Goal: Information Seeking & Learning: Learn about a topic

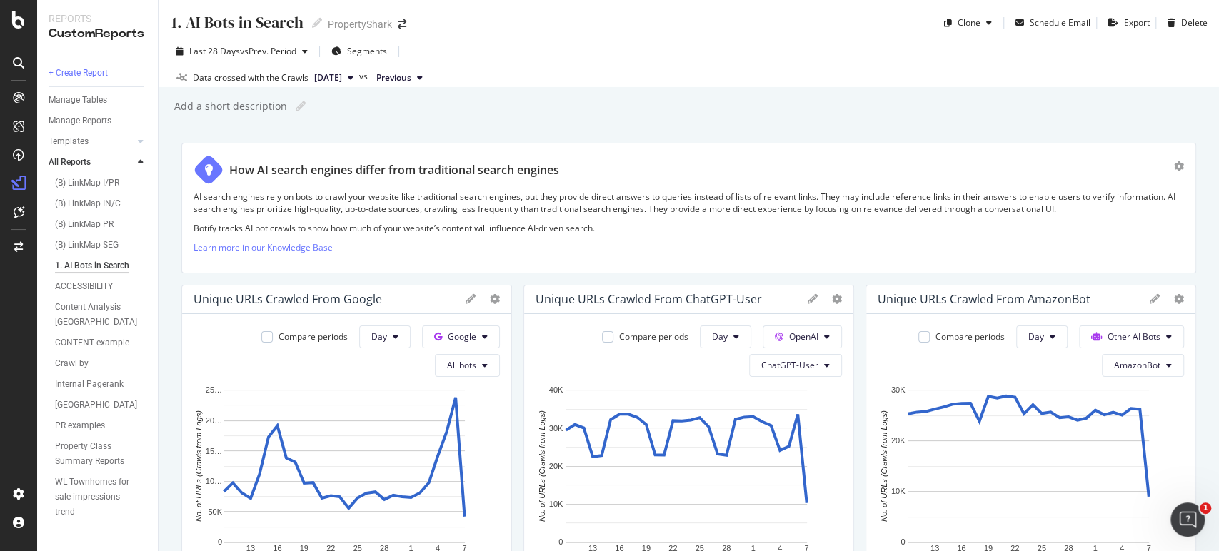
click at [620, 90] on div "1. AI Bots in Search 1. AI Bots in Search PropertyShark Clone Schedule Email Ex…" at bounding box center [689, 275] width 1061 height 551
click at [741, 98] on div "1. AI Bots in Search 1. AI Bots in Search PropertyShark Clone Schedule Email Ex…" at bounding box center [689, 275] width 1061 height 551
